Goal: Contribute content

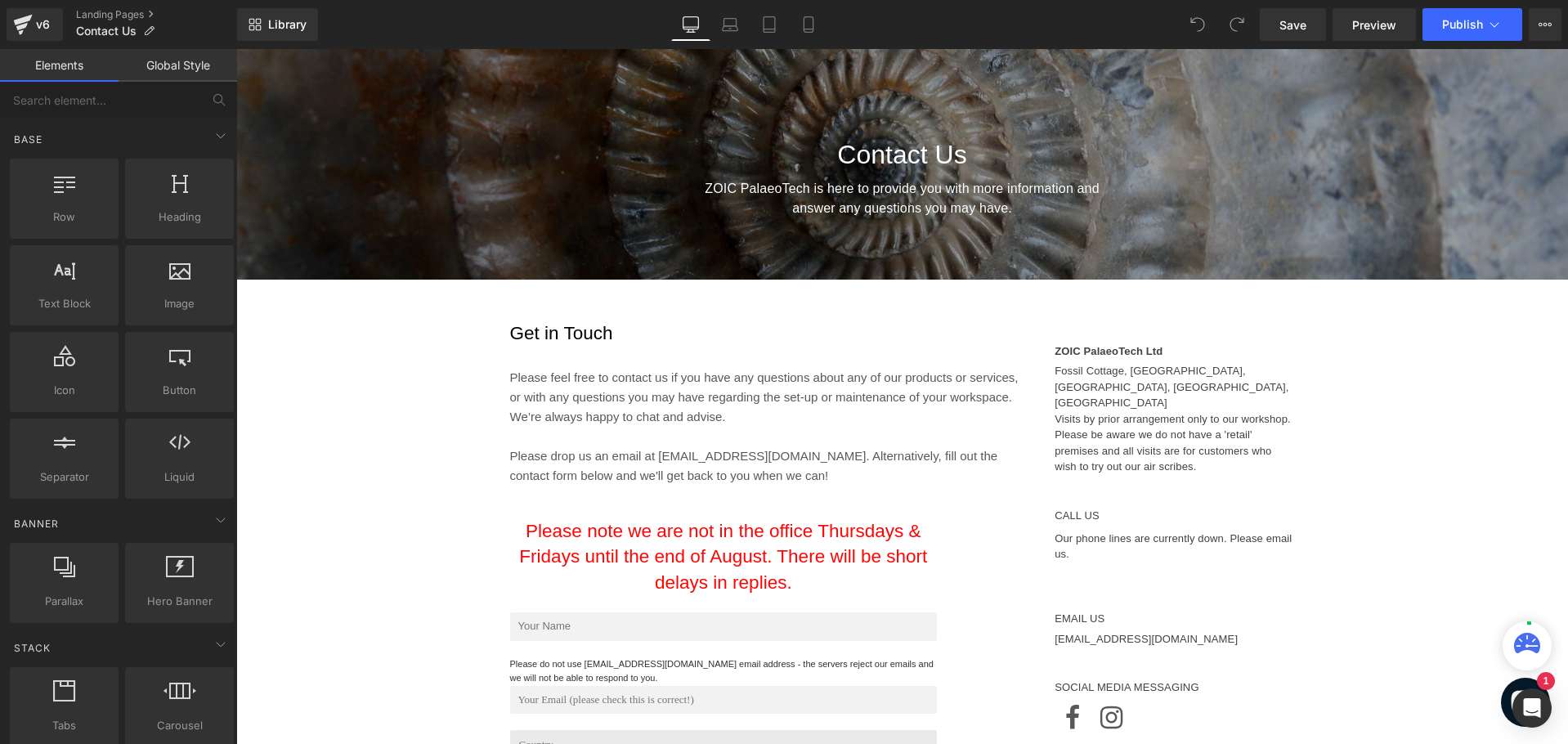
scroll to position [409, 0]
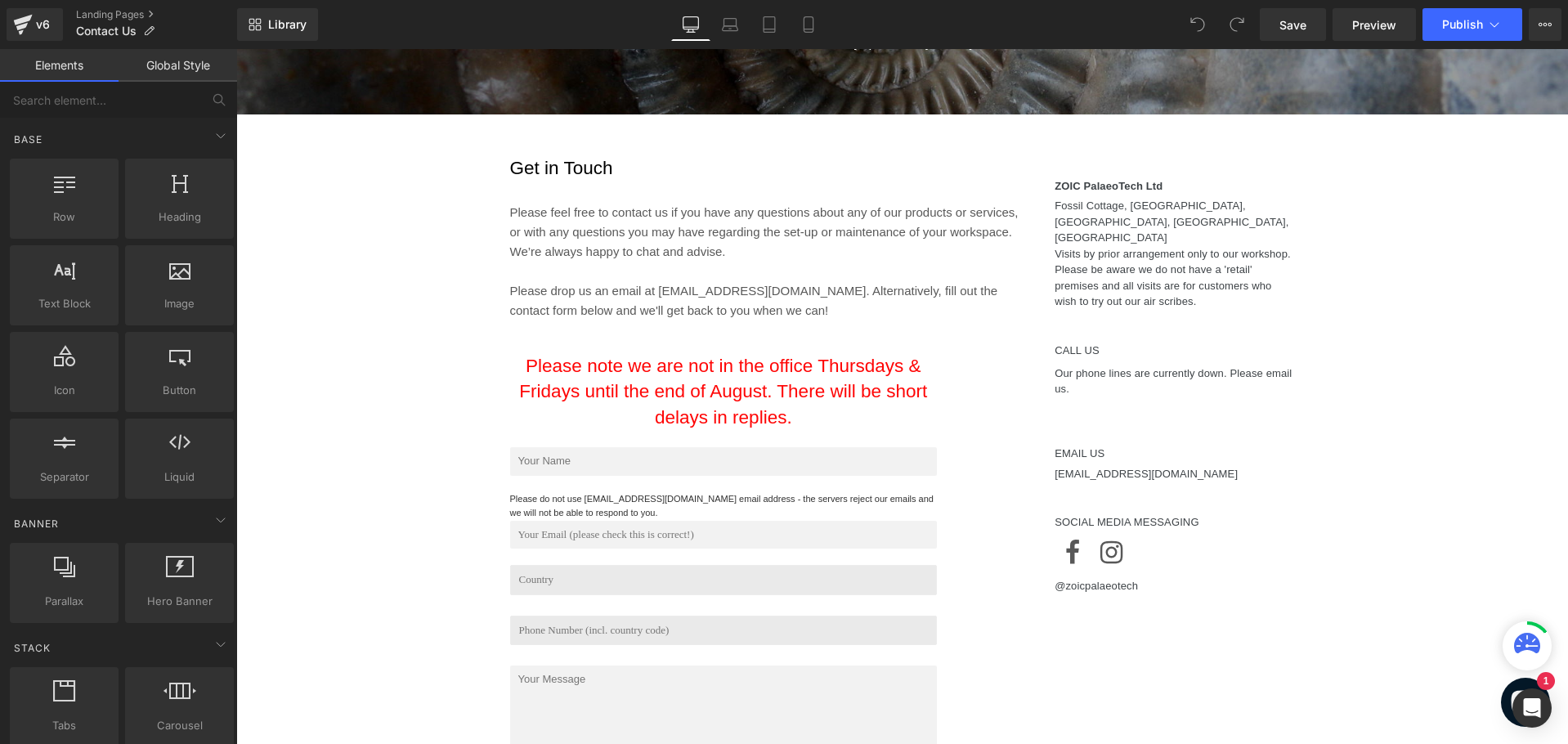
click at [779, 402] on span "Please note we are not in the office Thursdays & Fridays until the end of Augus…" at bounding box center [723, 391] width 408 height 72
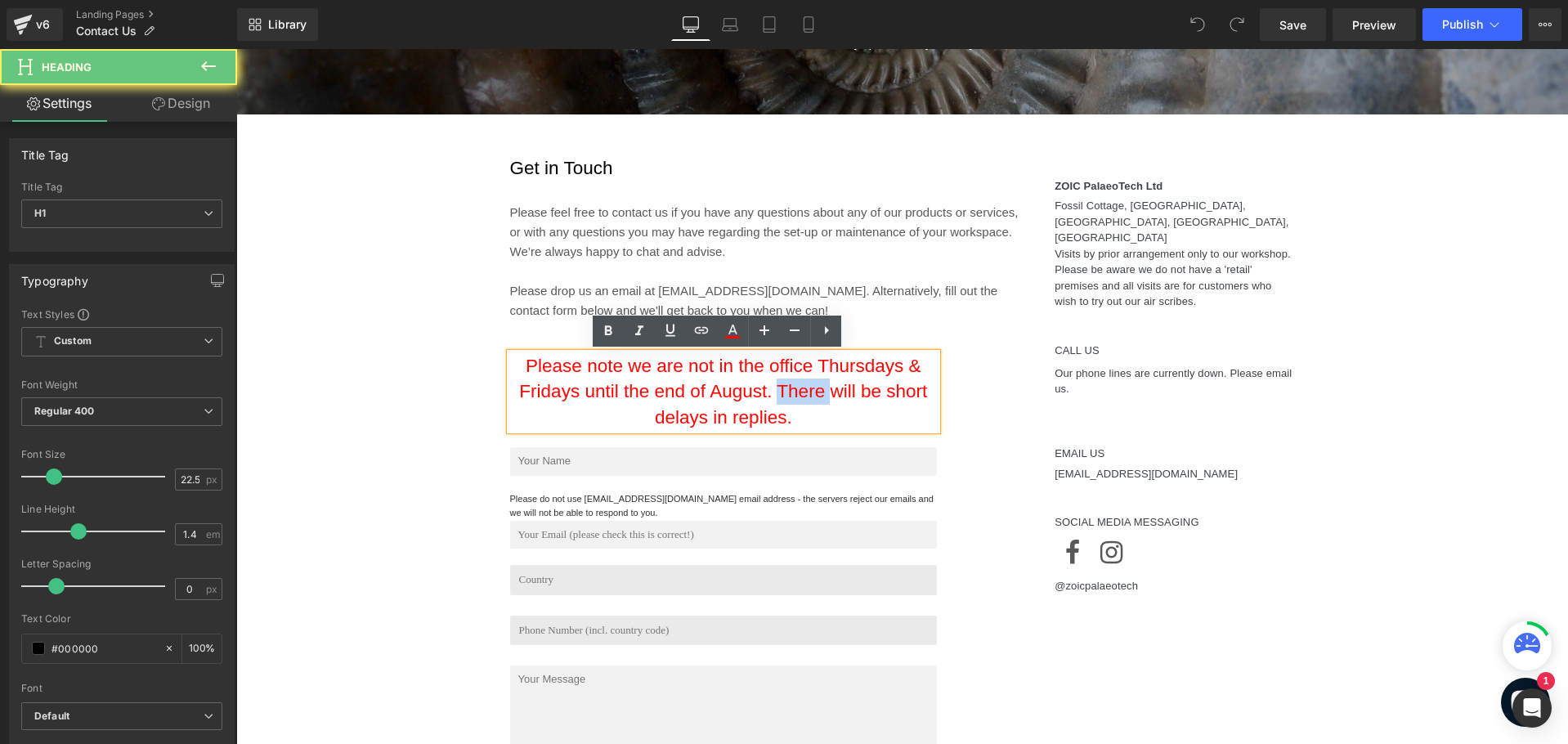
click at [779, 402] on span "Please note we are not in the office Thursdays & Fridays until the end of Augus…" at bounding box center [723, 391] width 408 height 72
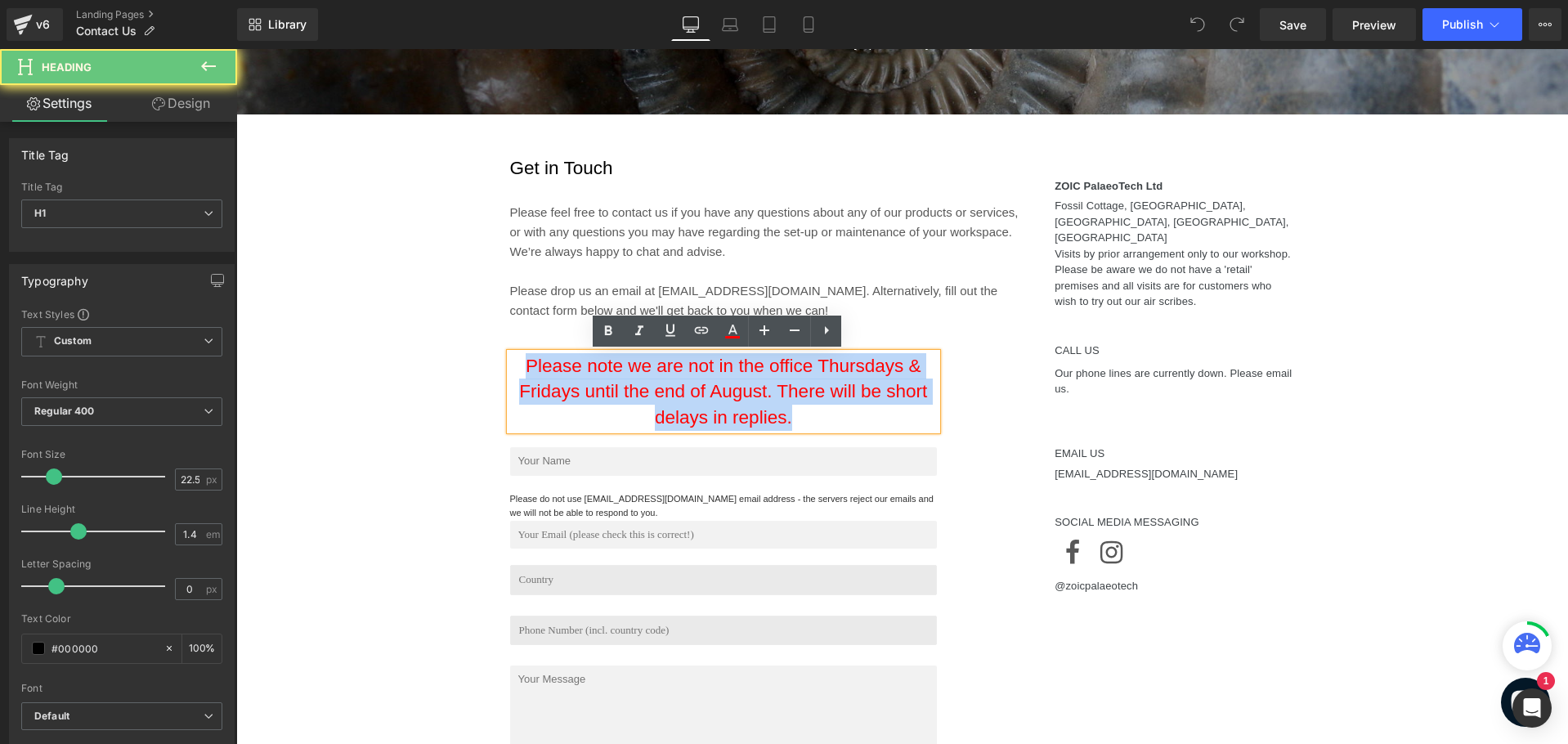
click at [779, 402] on span "Please note we are not in the office Thursdays & Fridays until the end of Augus…" at bounding box center [723, 391] width 408 height 72
click at [768, 417] on span "Please note we are not in the office Thursdays & Fridays until the end of Augus…" at bounding box center [723, 391] width 408 height 72
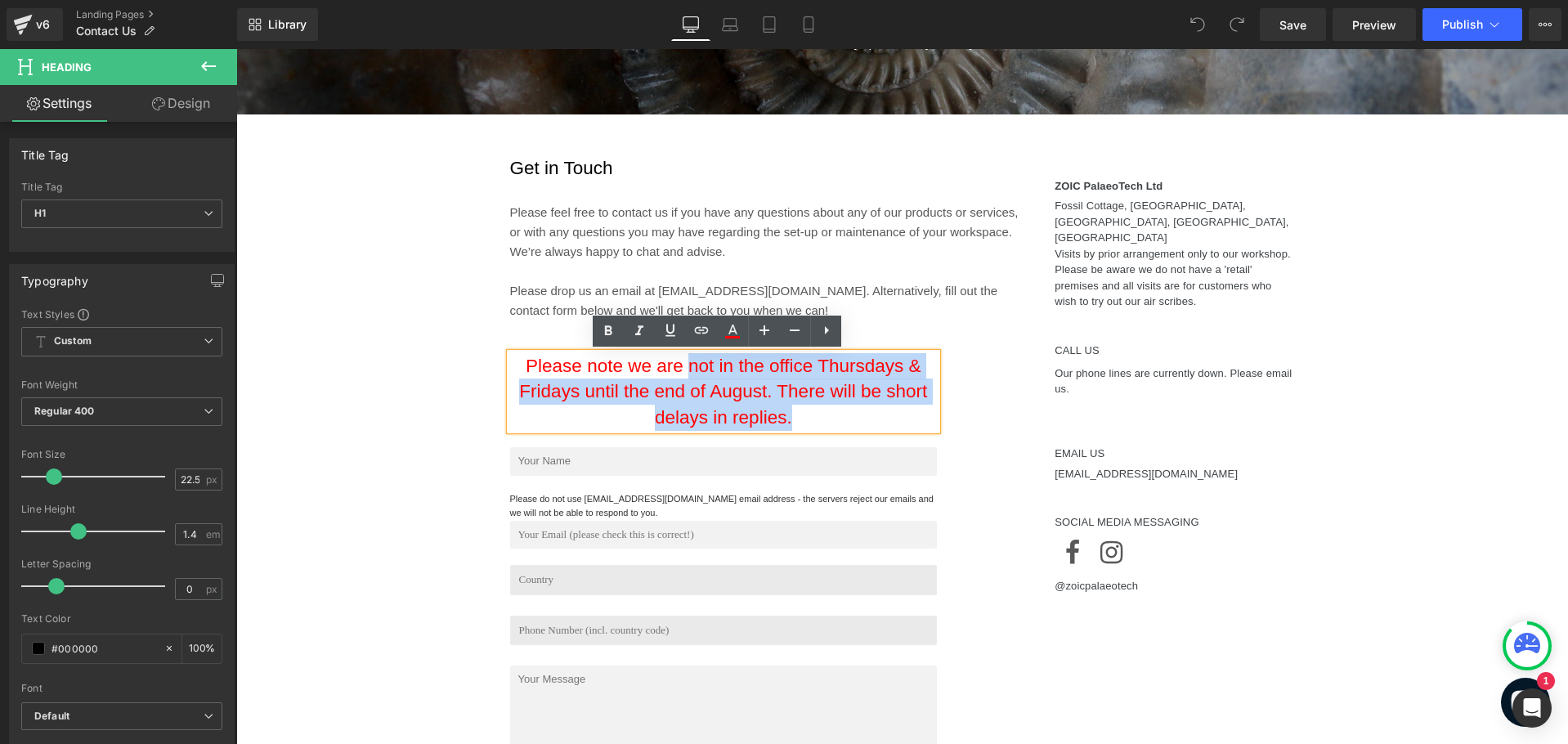
drag, startPoint x: 806, startPoint y: 415, endPoint x: 683, endPoint y: 360, distance: 134.7
click at [683, 360] on h1 "Please note we are not in the office Thursdays & Fridays until the end of Augus…" at bounding box center [724, 391] width 428 height 78
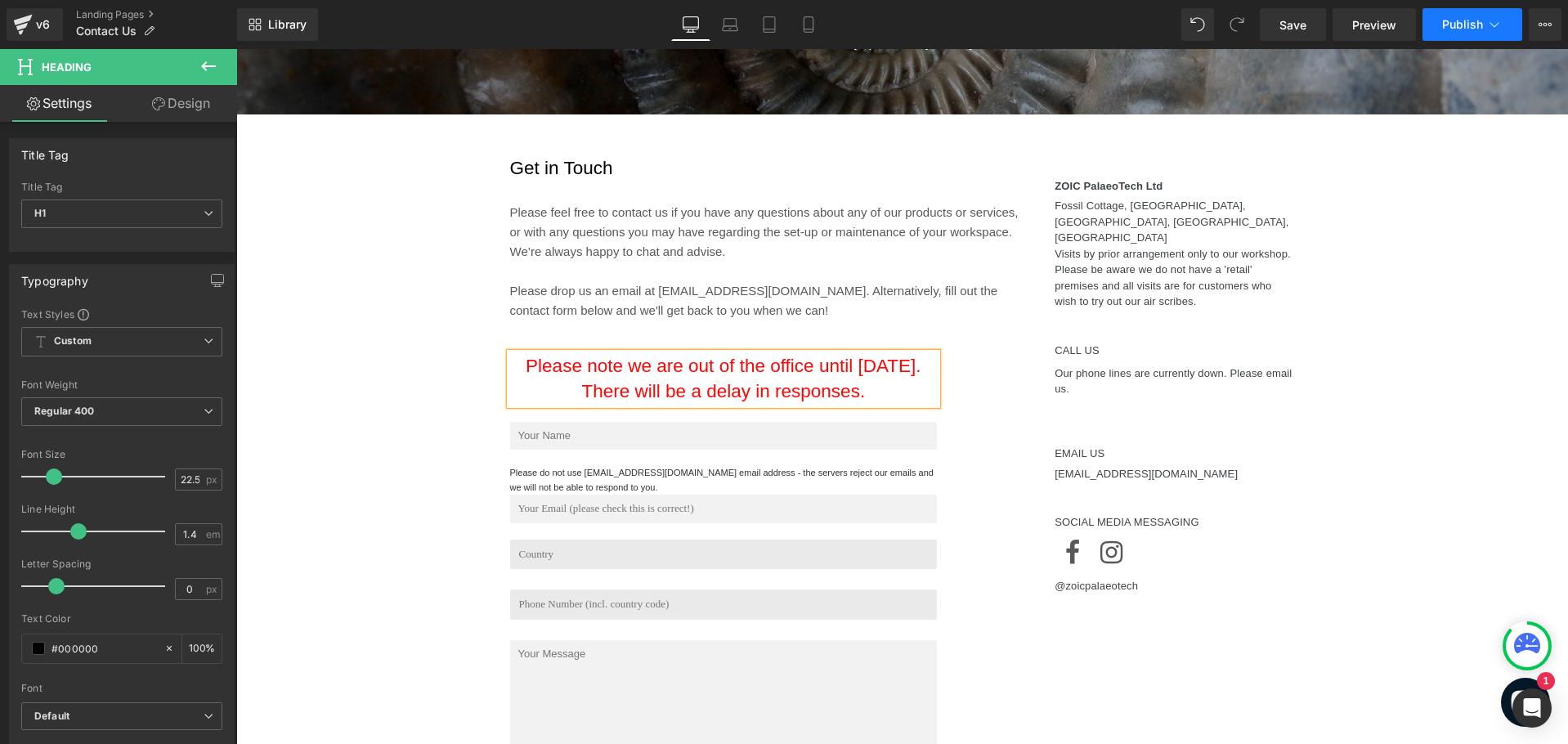
click at [1439, 23] on button "Publish" at bounding box center [1472, 24] width 99 height 33
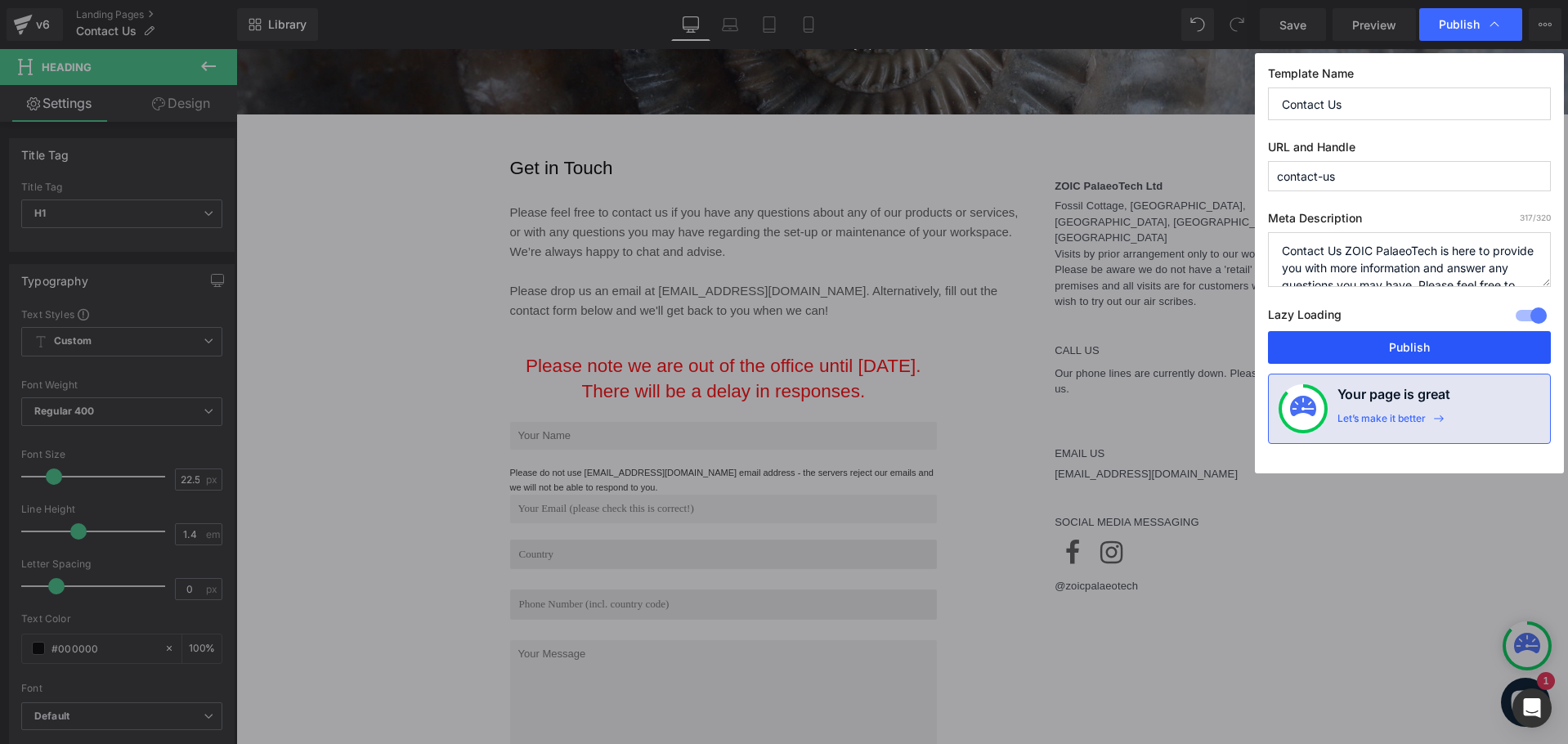
click at [1361, 353] on button "Publish" at bounding box center [1408, 347] width 282 height 33
